Goal: Find contact information: Find contact information

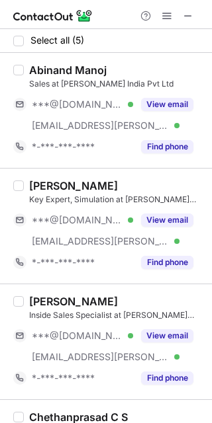
click at [52, 71] on div "Abinand Manoj" at bounding box center [67, 70] width 77 height 13
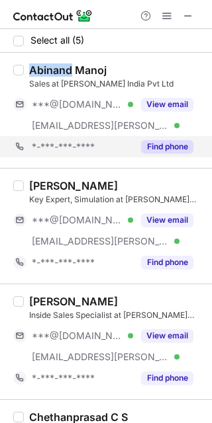
copy div "[PERSON_NAME]"
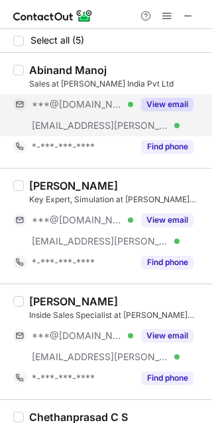
click at [95, 122] on span "[EMAIL_ADDRESS][PERSON_NAME][DOMAIN_NAME]" at bounding box center [101, 126] width 138 height 12
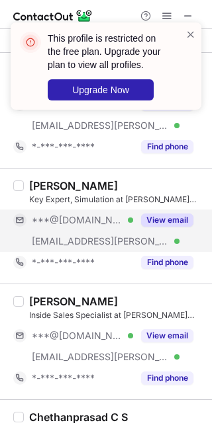
click at [81, 210] on div "***@[DOMAIN_NAME] Verified" at bounding box center [73, 220] width 120 height 21
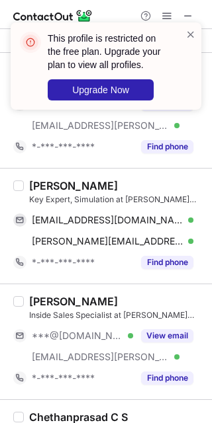
click at [38, 189] on div "[PERSON_NAME]" at bounding box center [73, 185] width 89 height 13
click at [38, 189] on div "Mithun Joshi" at bounding box center [73, 185] width 89 height 13
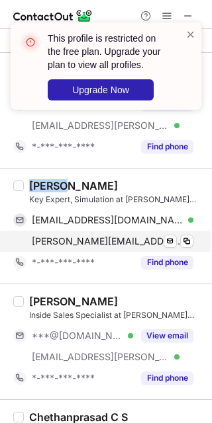
copy div "Mithun"
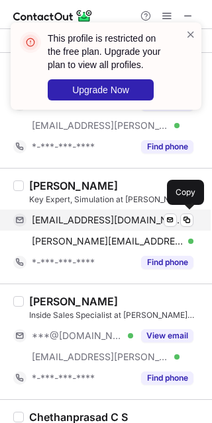
click at [69, 225] on span "mithunjoshi09@gmail.com" at bounding box center [108, 220] width 152 height 12
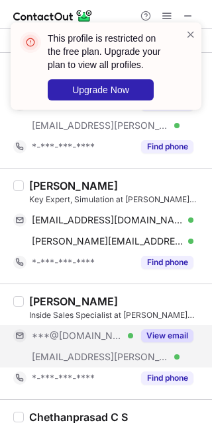
click at [71, 337] on span "***@[DOMAIN_NAME]" at bounding box center [77, 336] width 91 height 12
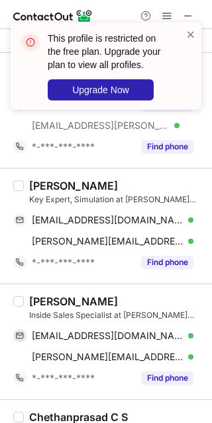
click at [47, 300] on div "Aayush Saxena" at bounding box center [73, 301] width 89 height 13
copy div "Aayush"
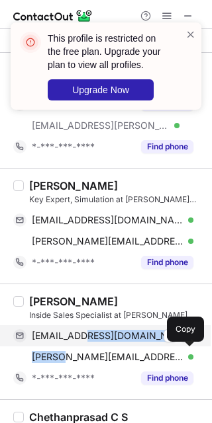
drag, startPoint x: 62, startPoint y: 355, endPoint x: 88, endPoint y: 327, distance: 38.9
click at [88, 327] on div "aayush4saxena@gmail.com Verified Send email Copy aayush.saxena@harting.com Veri…" at bounding box center [103, 347] width 180 height 42
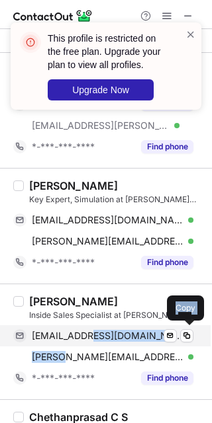
click at [88, 327] on div "aayush4saxena@gmail.com Verified Send email Copy" at bounding box center [103, 336] width 180 height 21
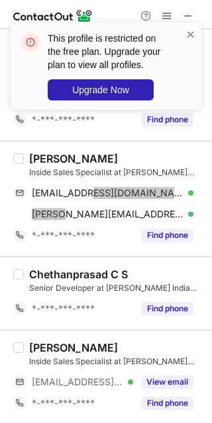
scroll to position [144, 0]
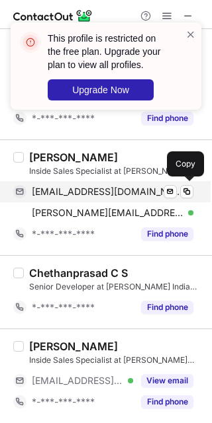
click at [69, 193] on span "aayush4saxena@gmail.com" at bounding box center [108, 192] width 152 height 12
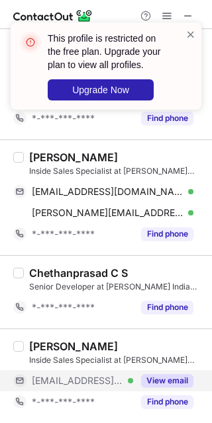
click at [64, 378] on span "***@harting.com" at bounding box center [77, 381] width 91 height 12
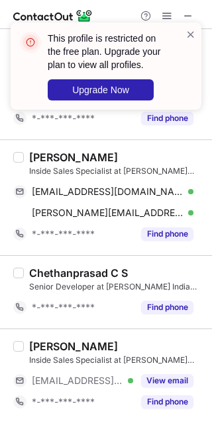
click at [61, 343] on div "mohan babu anandan" at bounding box center [73, 346] width 89 height 13
copy div "mohan"
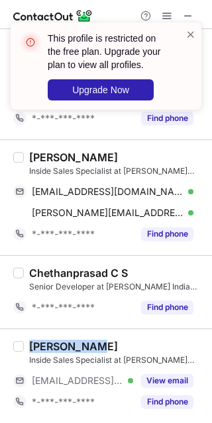
drag, startPoint x: 95, startPoint y: 345, endPoint x: 12, endPoint y: 353, distance: 83.0
click at [12, 353] on div "mohan babu anandan Inside Sales Specialist at HARTING India Pvt Ltd ***@harting…" at bounding box center [106, 376] width 212 height 95
copy div "mohan babu"
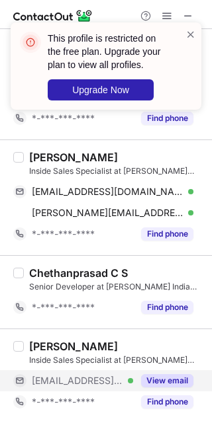
click at [100, 377] on span "***@harting.com" at bounding box center [77, 381] width 91 height 12
click at [80, 384] on span "***@harting.com" at bounding box center [77, 381] width 91 height 12
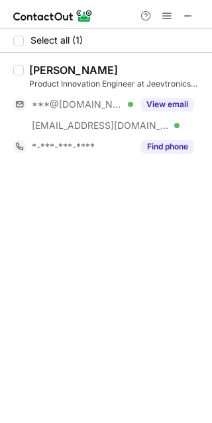
click at [42, 64] on div "Bhushan Gandhi" at bounding box center [73, 70] width 89 height 13
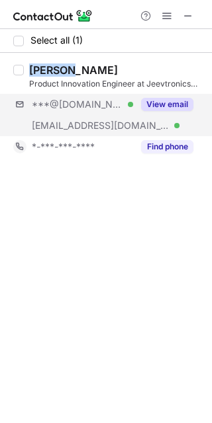
copy div "Bhushan"
click at [103, 109] on div "***@[DOMAIN_NAME] Verified" at bounding box center [82, 105] width 101 height 12
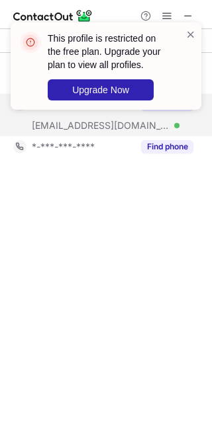
click at [103, 109] on div "This profile is restricted on the free plan. Upgrade your plan to view all prof…" at bounding box center [106, 71] width 212 height 124
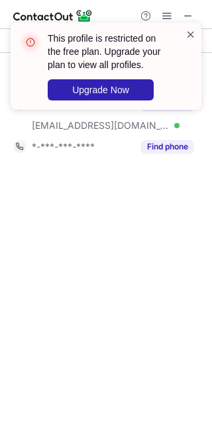
click at [191, 30] on span at bounding box center [190, 34] width 11 height 13
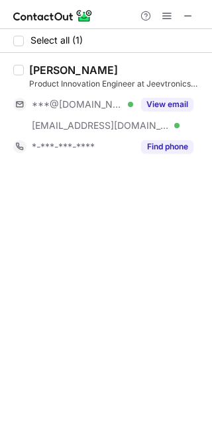
click at [157, 16] on div at bounding box center [167, 16] width 64 height 16
click at [170, 11] on span at bounding box center [166, 16] width 11 height 11
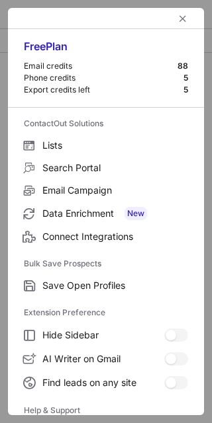
scroll to position [128, 0]
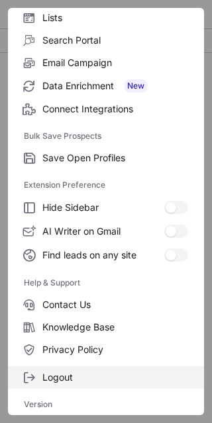
click at [118, 388] on label "Logout" at bounding box center [106, 378] width 196 height 22
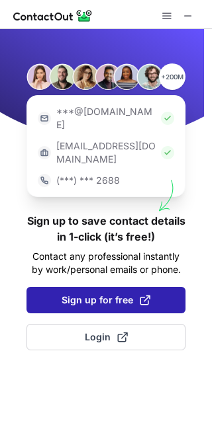
click at [126, 287] on button "Sign up for free" at bounding box center [105, 300] width 159 height 26
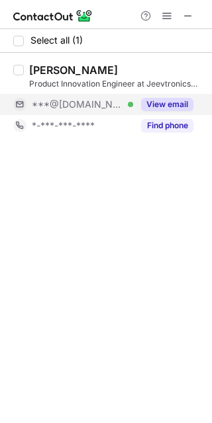
click at [132, 107] on div "***@gmail.com Verified" at bounding box center [82, 105] width 101 height 12
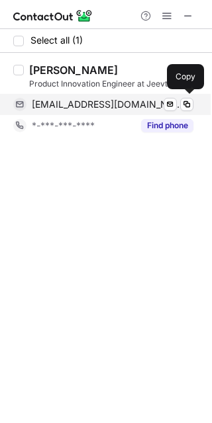
click at [121, 103] on span "bhushangandhi163@gmail.com" at bounding box center [108, 105] width 152 height 12
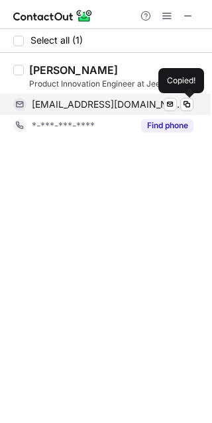
click at [121, 103] on span "bhushangandhi163@gmail.com" at bounding box center [108, 105] width 152 height 12
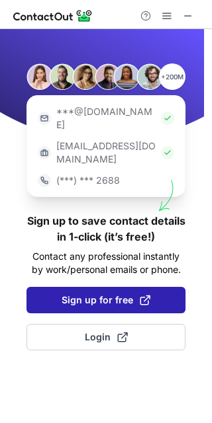
click at [140, 287] on button "Sign up for free" at bounding box center [105, 300] width 159 height 26
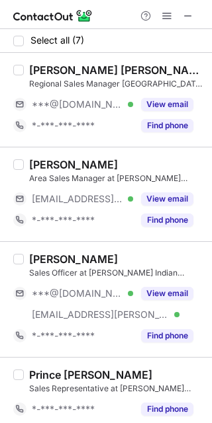
click at [40, 236] on div "[PERSON_NAME] Area Sales Manager at [PERSON_NAME] Indian Service Ltd. [EMAIL_AD…" at bounding box center [106, 194] width 212 height 95
click at [34, 257] on div "[PERSON_NAME]" at bounding box center [73, 259] width 89 height 13
copy div "[PERSON_NAME]"
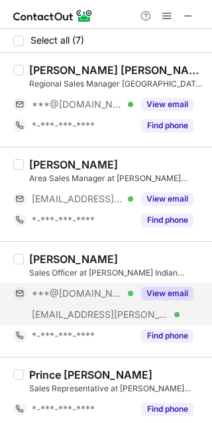
click at [58, 288] on span "***@[DOMAIN_NAME]" at bounding box center [77, 294] width 91 height 12
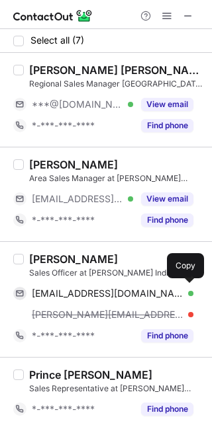
click at [69, 288] on span "[EMAIL_ADDRESS][DOMAIN_NAME]" at bounding box center [108, 294] width 152 height 12
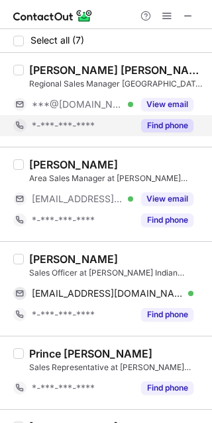
click at [68, 120] on span "*-***-***-****" at bounding box center [63, 126] width 63 height 12
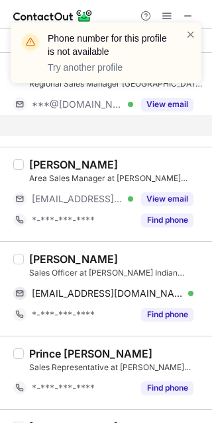
click at [80, 103] on div "Phone number for this profile is not available Try another profile" at bounding box center [106, 58] width 212 height 98
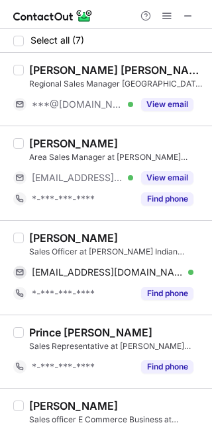
click at [80, 103] on div "Phone number for this profile is not available Try another profile" at bounding box center [106, 58] width 212 height 98
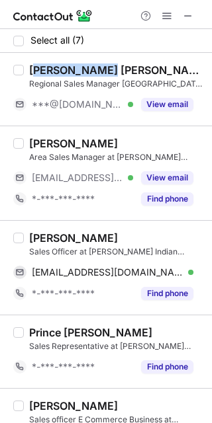
drag, startPoint x: 107, startPoint y: 68, endPoint x: 37, endPoint y: 69, distance: 69.5
click at [37, 69] on div "[PERSON_NAME] [PERSON_NAME] [PERSON_NAME]" at bounding box center [116, 70] width 175 height 13
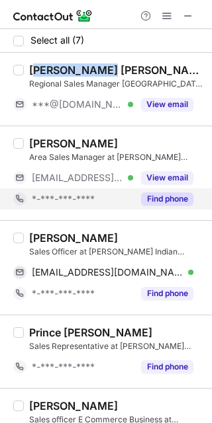
copy div "yed [PERSON_NAME]"
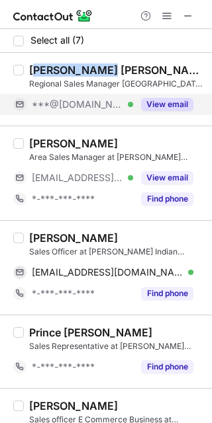
click at [165, 98] on button "View email" at bounding box center [167, 104] width 52 height 13
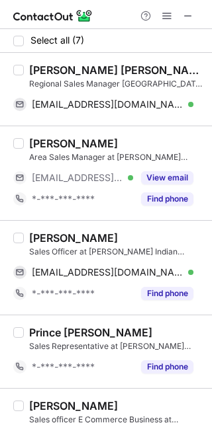
click at [133, 60] on div "[PERSON_NAME] [PERSON_NAME] [PERSON_NAME] Regional Sales Manager [GEOGRAPHIC_DA…" at bounding box center [106, 89] width 212 height 73
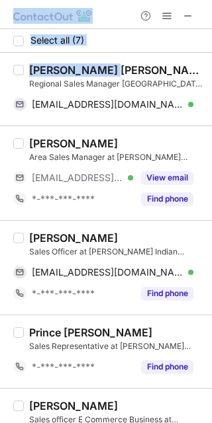
drag, startPoint x: 110, startPoint y: 68, endPoint x: 1, endPoint y: 57, distance: 109.1
click at [1, 57] on div "[PERSON_NAME] [PERSON_NAME] [PERSON_NAME] Regional Sales Manager [GEOGRAPHIC_DA…" at bounding box center [106, 89] width 212 height 73
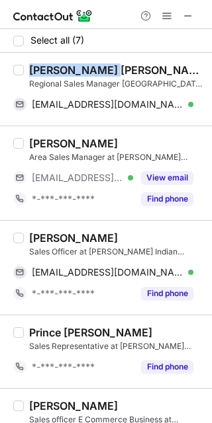
copy div "[PERSON_NAME] A"
click at [109, 66] on div "[PERSON_NAME] [PERSON_NAME] [PERSON_NAME]" at bounding box center [116, 70] width 175 height 13
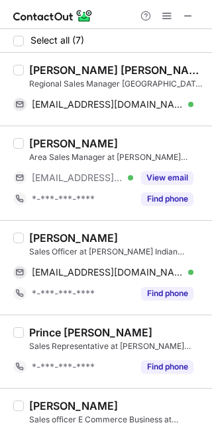
click at [97, 71] on div "[PERSON_NAME] [PERSON_NAME] [PERSON_NAME]" at bounding box center [116, 70] width 175 height 13
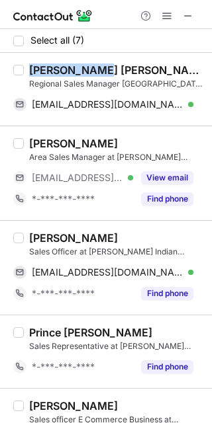
drag, startPoint x: 97, startPoint y: 71, endPoint x: 46, endPoint y: 67, distance: 51.8
click at [46, 67] on div "[PERSON_NAME] [PERSON_NAME] [PERSON_NAME]" at bounding box center [116, 70] width 175 height 13
copy div "[PERSON_NAME]"
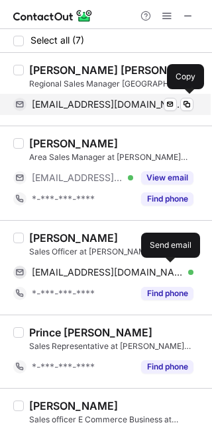
click at [124, 109] on span "[EMAIL_ADDRESS][DOMAIN_NAME]" at bounding box center [108, 105] width 152 height 12
